Goal: Navigation & Orientation: Find specific page/section

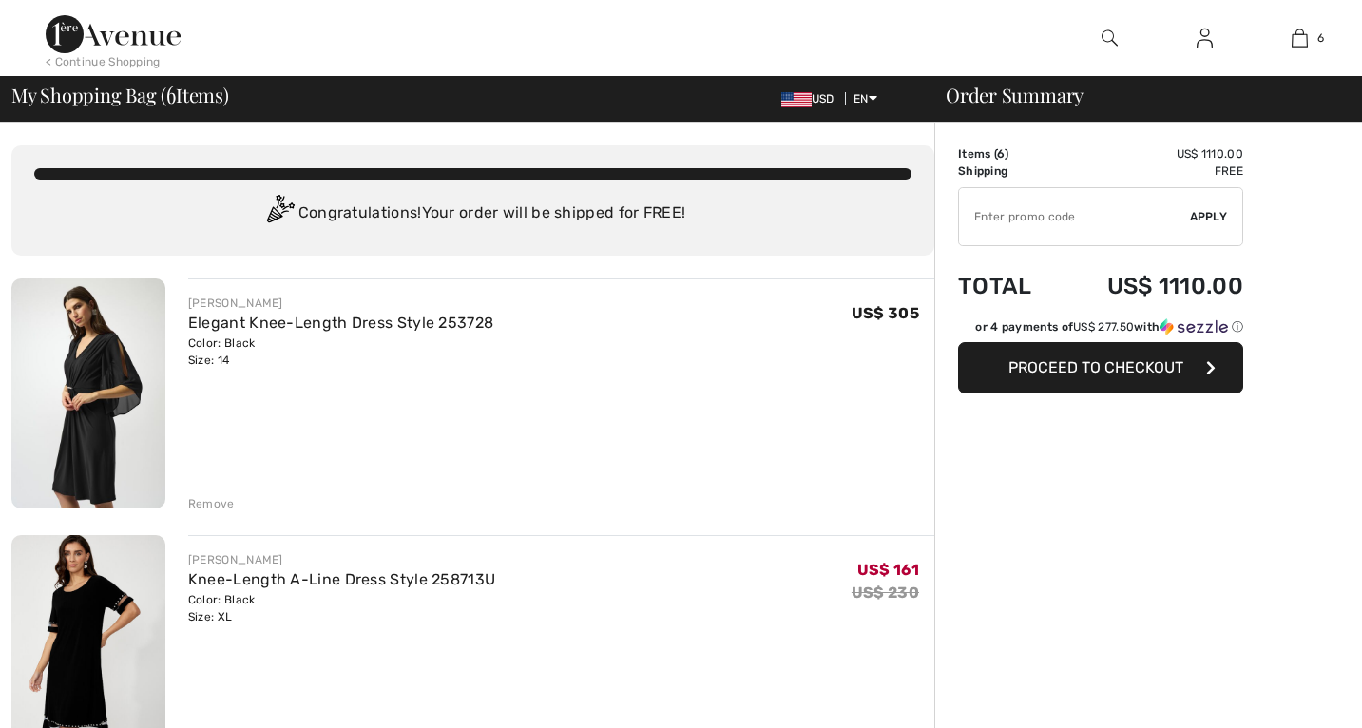
checkbox input "true"
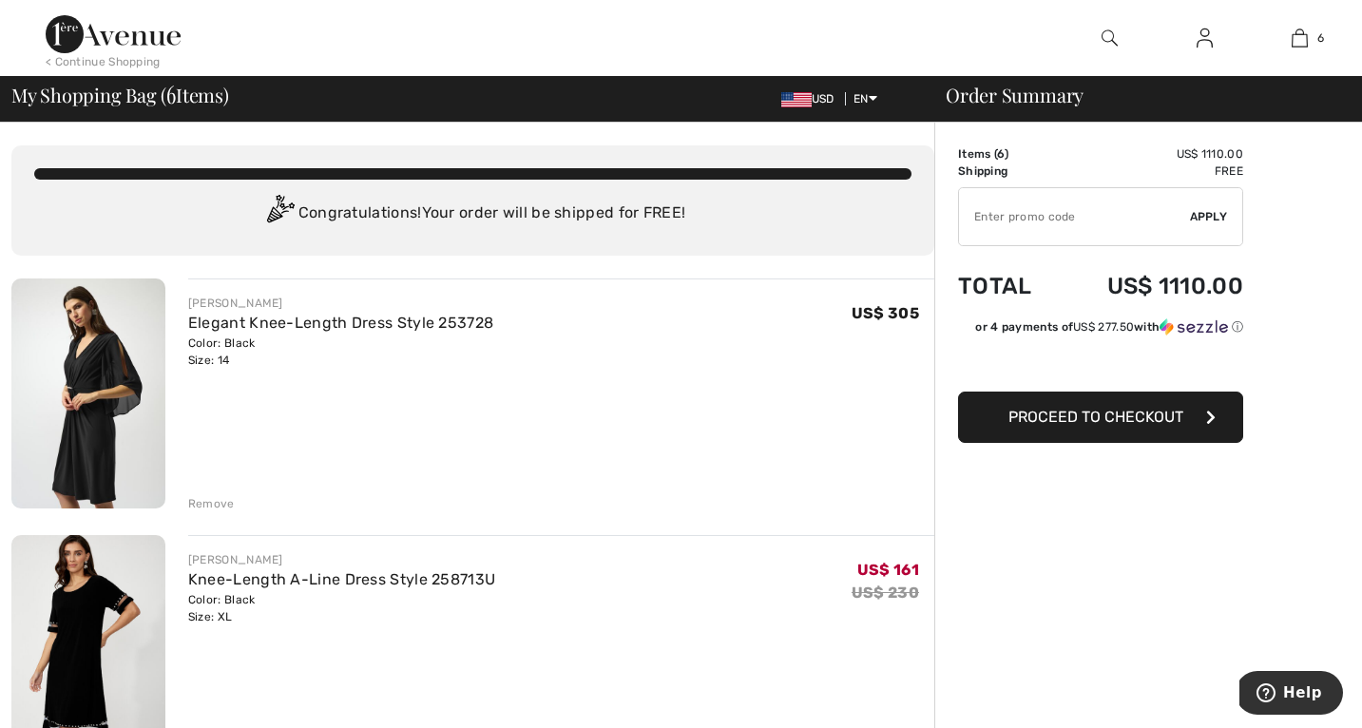
click at [106, 370] on img at bounding box center [88, 394] width 154 height 230
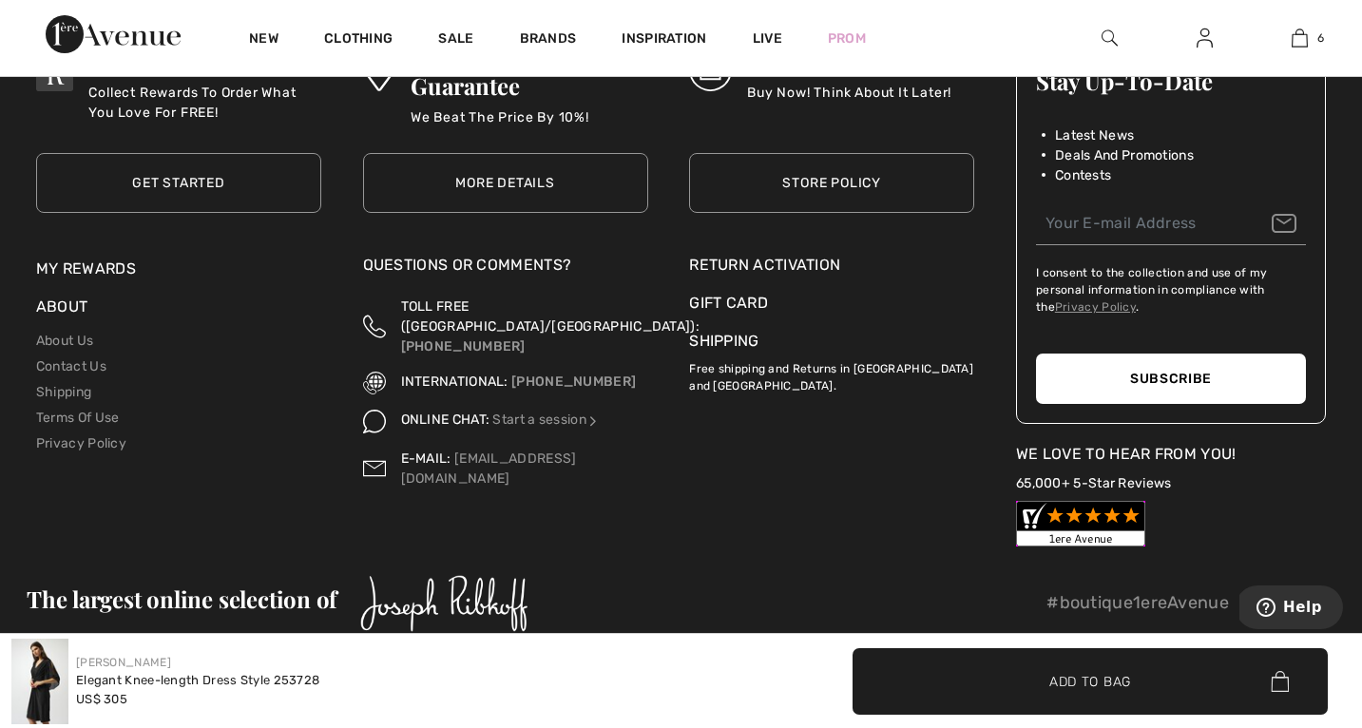
scroll to position [2897, 0]
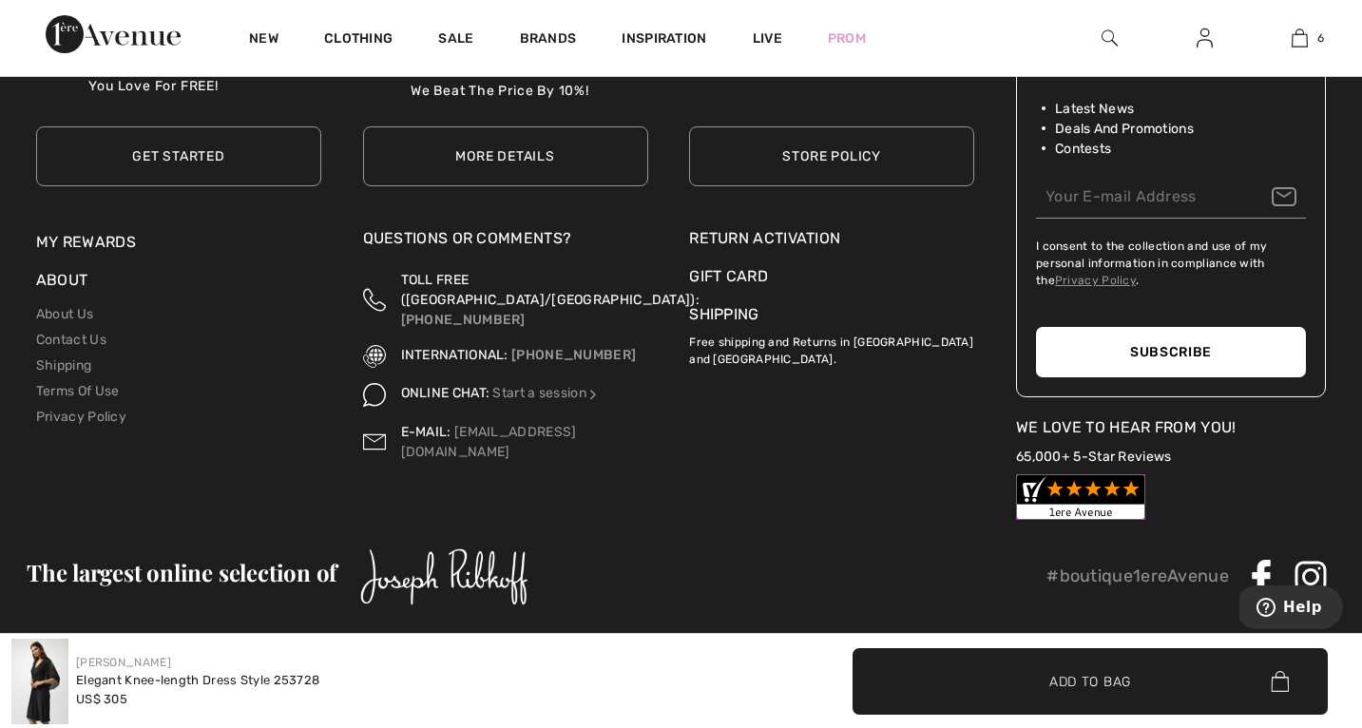
click at [151, 382] on li "Terms Of Use" at bounding box center [178, 391] width 285 height 26
drag, startPoint x: 292, startPoint y: 194, endPoint x: 380, endPoint y: 269, distance: 116.0
click at [381, 264] on div "Avenue Rewards Collect Rewards To Order What You Love For FREE! Get Started Get…" at bounding box center [681, 261] width 1332 height 517
